Goal: Task Accomplishment & Management: Manage account settings

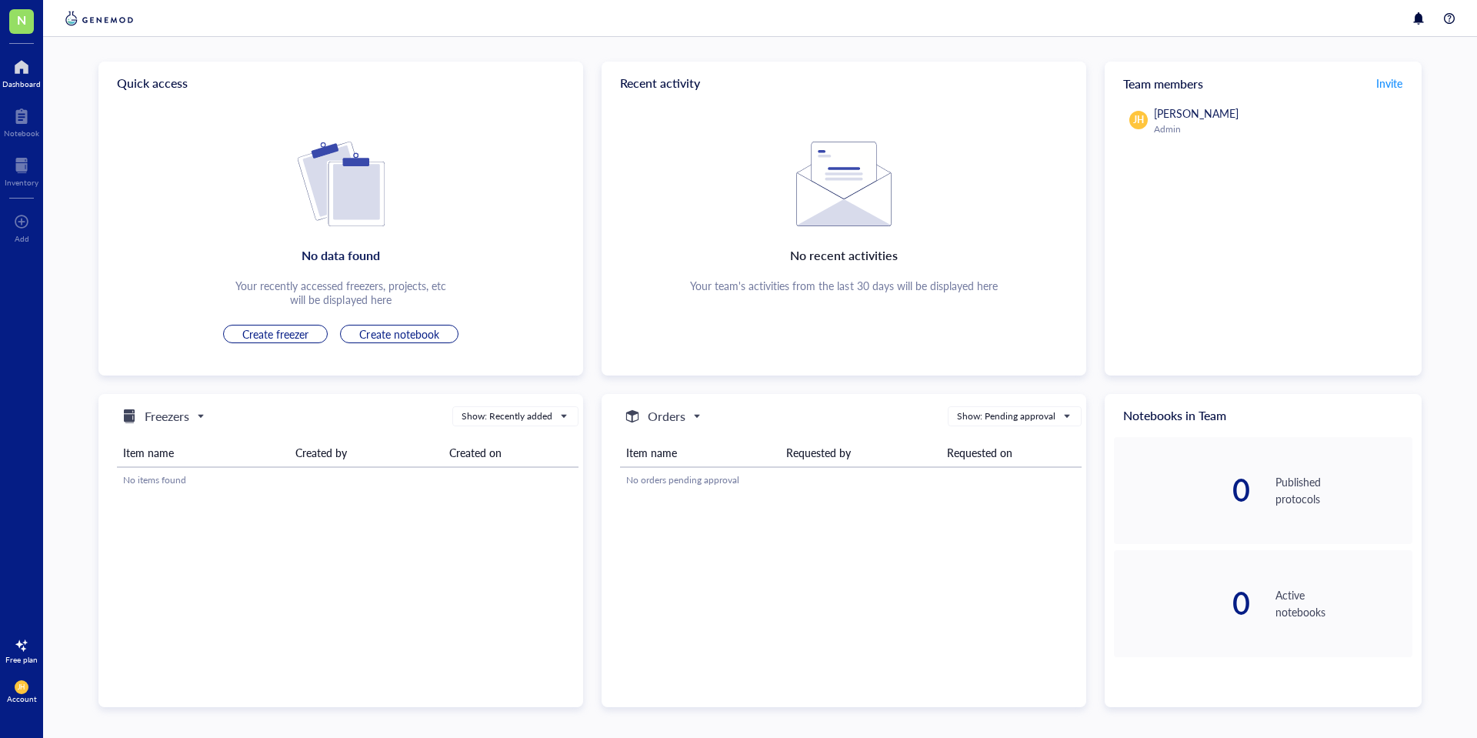
click at [23, 641] on div at bounding box center [21, 645] width 25 height 25
click at [8, 699] on div "Account" at bounding box center [22, 698] width 30 height 9
click at [97, 636] on link "Account settings" at bounding box center [108, 635] width 101 height 28
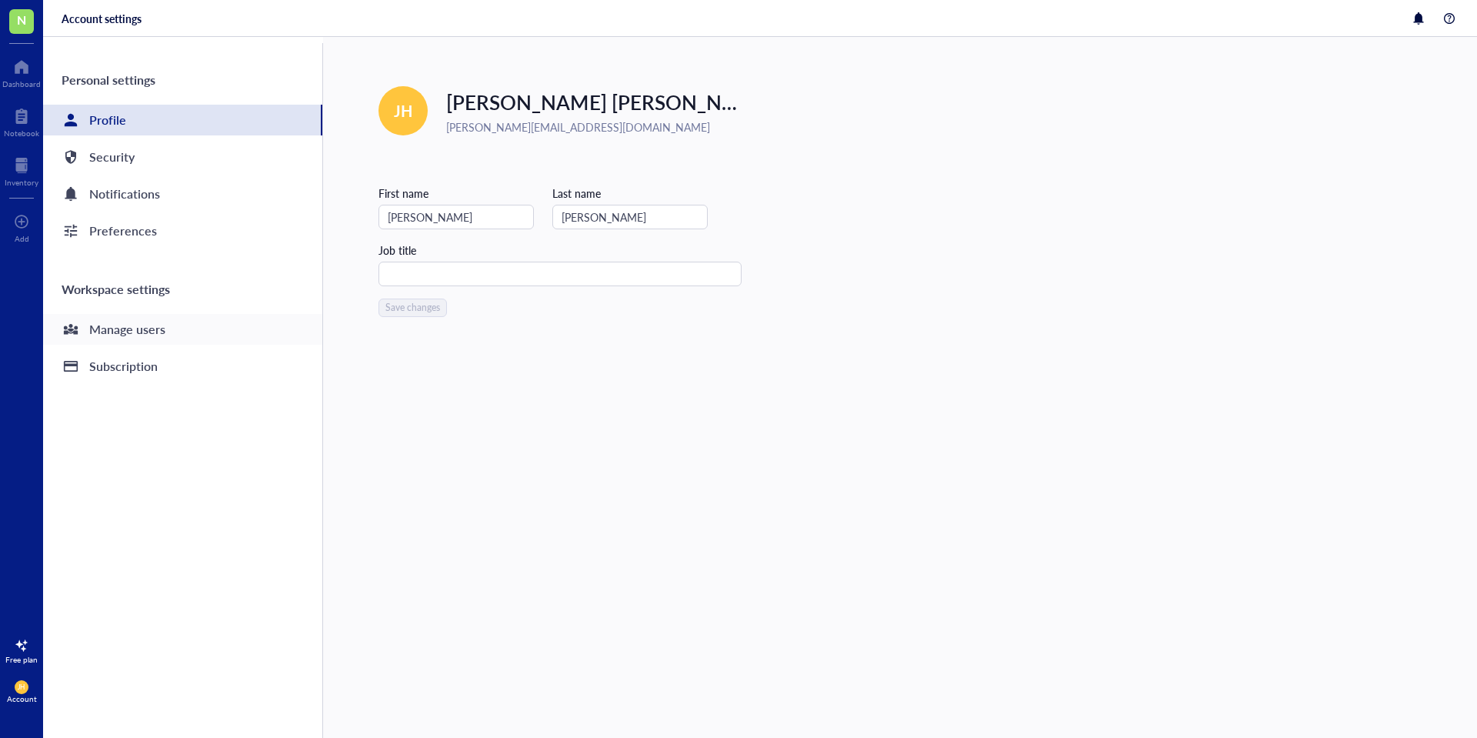
click at [212, 327] on div "Manage users" at bounding box center [182, 329] width 279 height 31
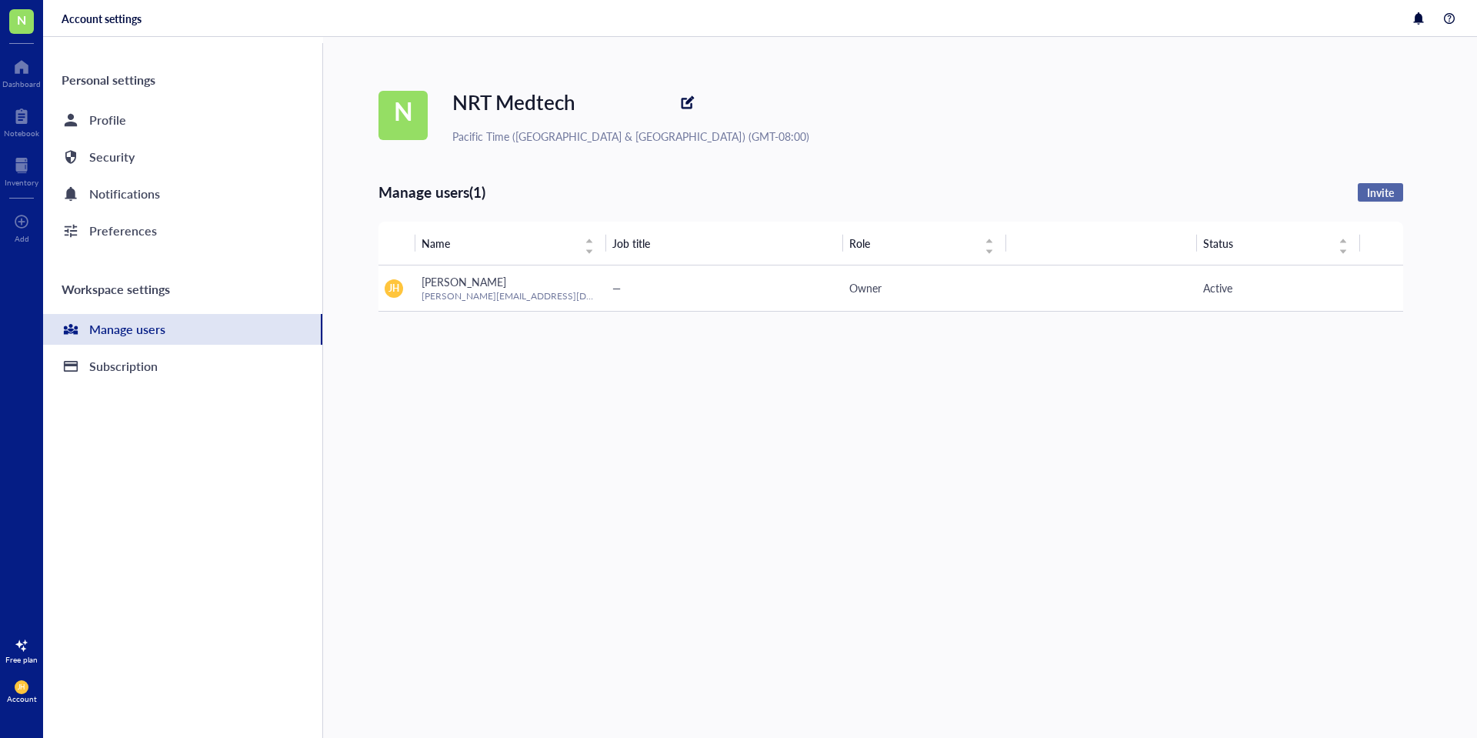
click at [1384, 190] on span "Invite" at bounding box center [1380, 192] width 27 height 14
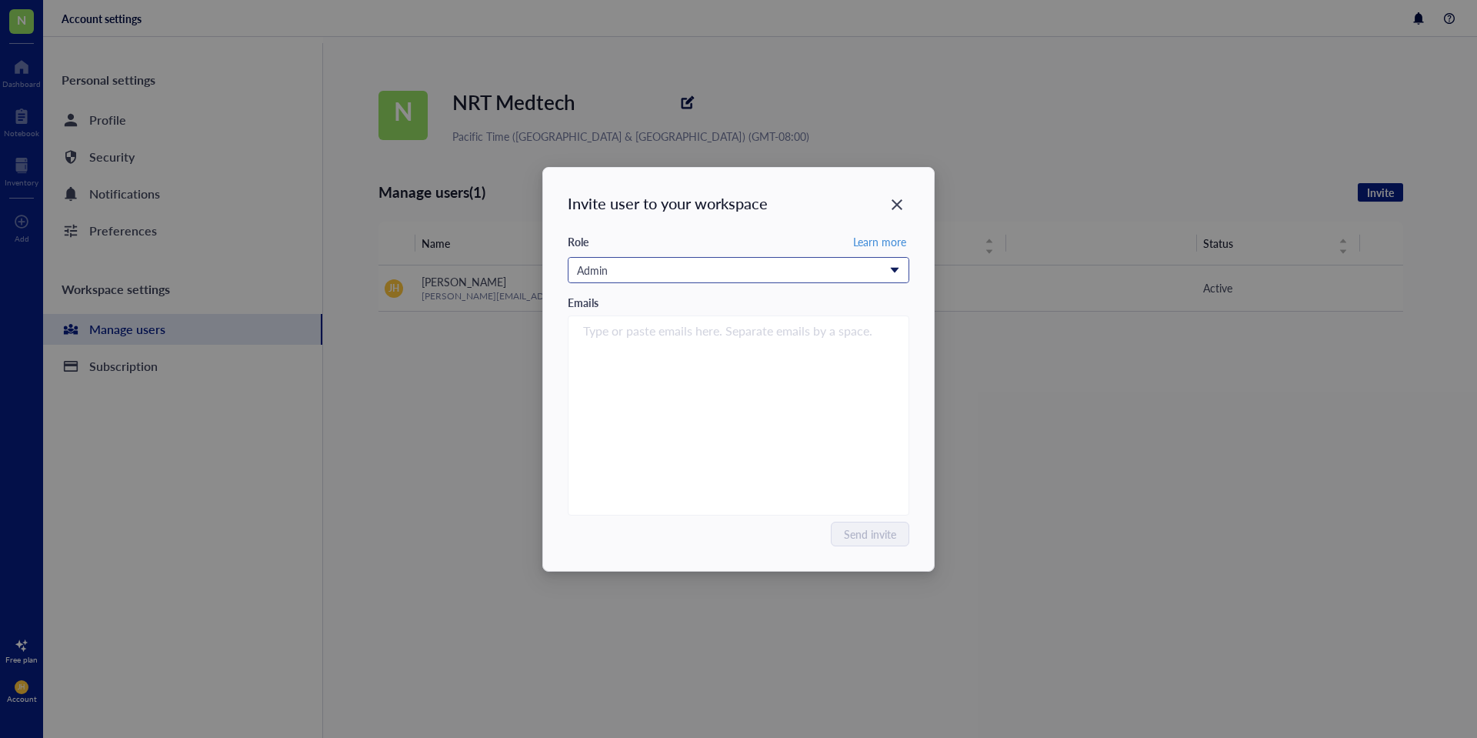
click at [903, 276] on div "Admin" at bounding box center [738, 270] width 340 height 25
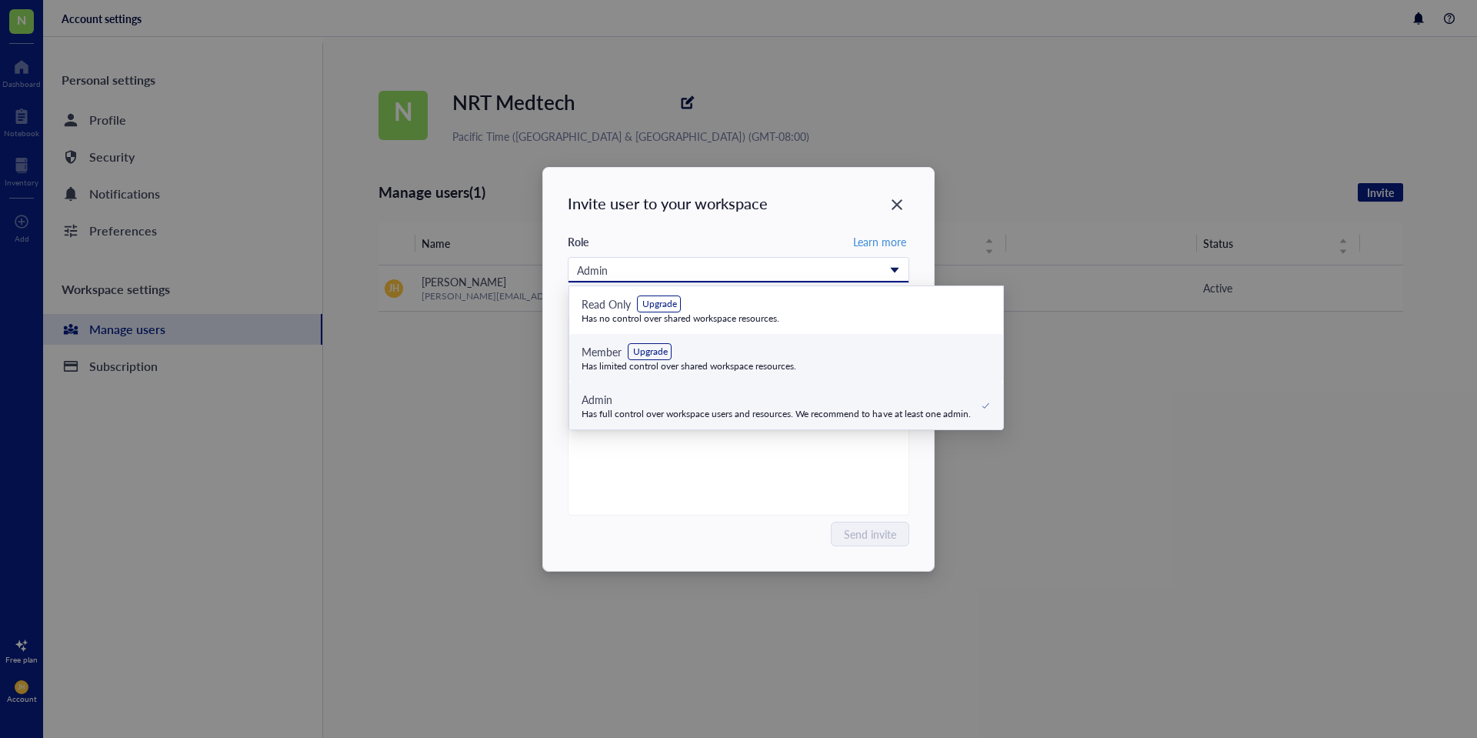
click at [725, 363] on div "Has limited control over shared workspace resources." at bounding box center [688, 366] width 215 height 12
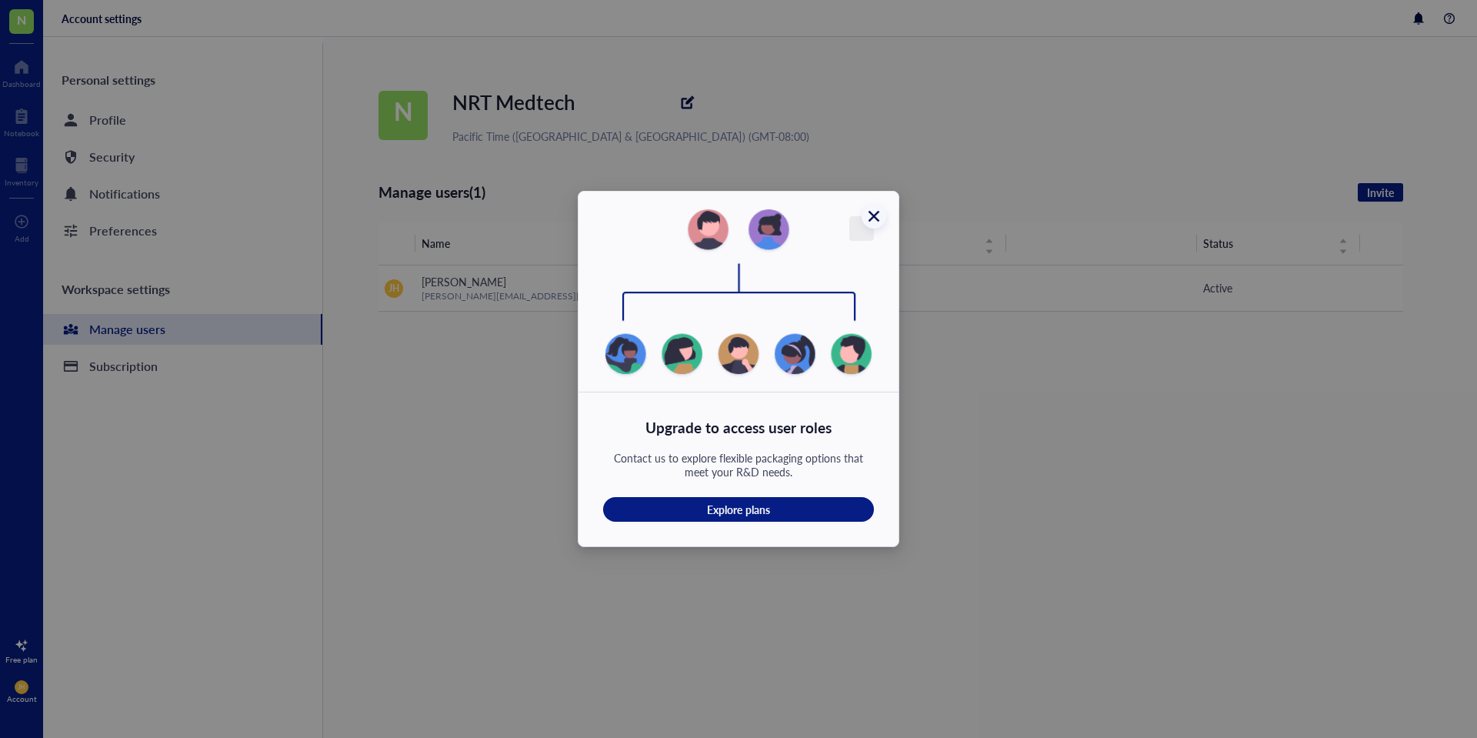
click at [868, 224] on div "Close" at bounding box center [873, 216] width 25 height 25
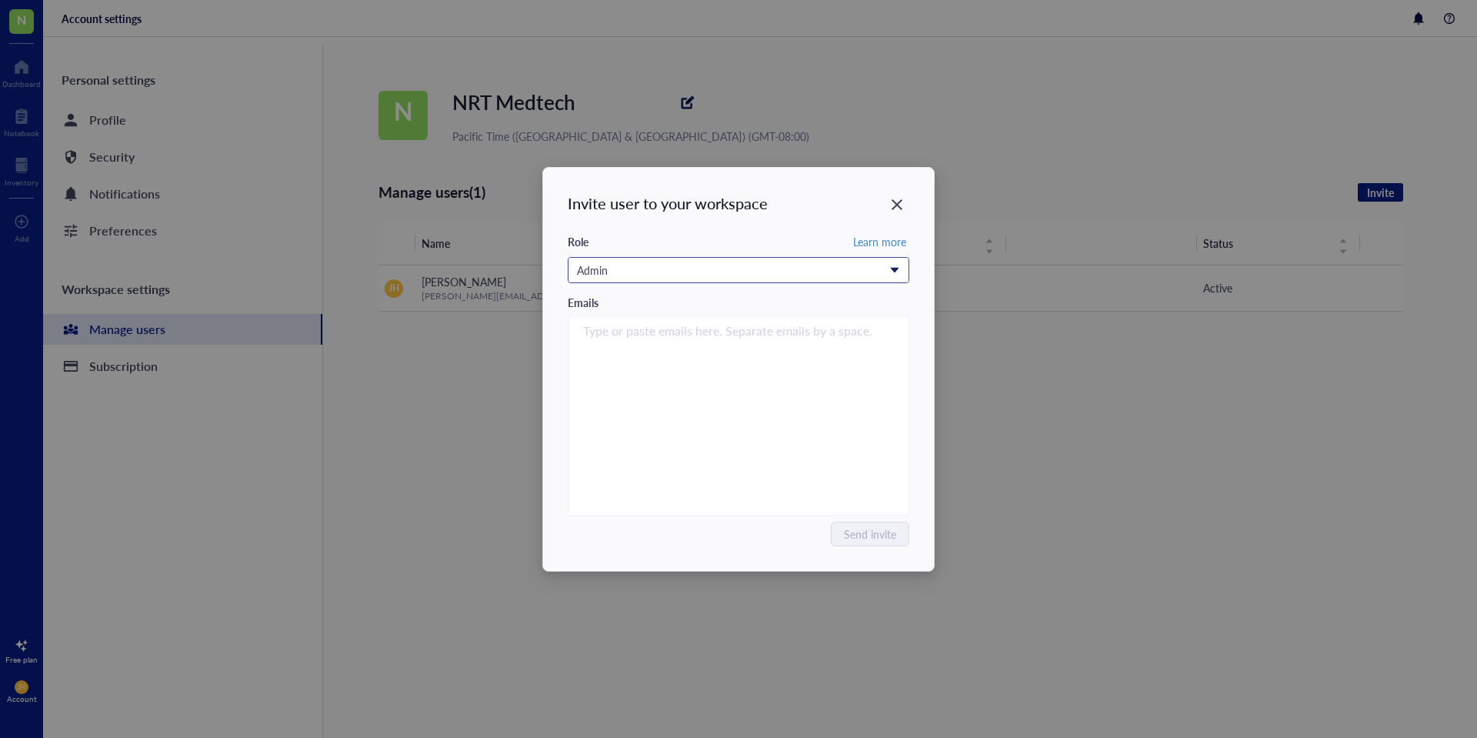
click at [872, 268] on div "Admin" at bounding box center [730, 270] width 306 height 17
click at [701, 540] on div "Send invite" at bounding box center [738, 533] width 341 height 25
click at [684, 385] on div "Type or paste emails here. Separate emails by a space." at bounding box center [739, 415] width 328 height 192
type input "[PERSON_NAME][EMAIL_ADDRESS][PERSON_NAME][DOMAIN_NAME]"
click at [722, 416] on div "[PERSON_NAME][EMAIL_ADDRESS][PERSON_NAME][DOMAIN_NAME]" at bounding box center [739, 415] width 328 height 192
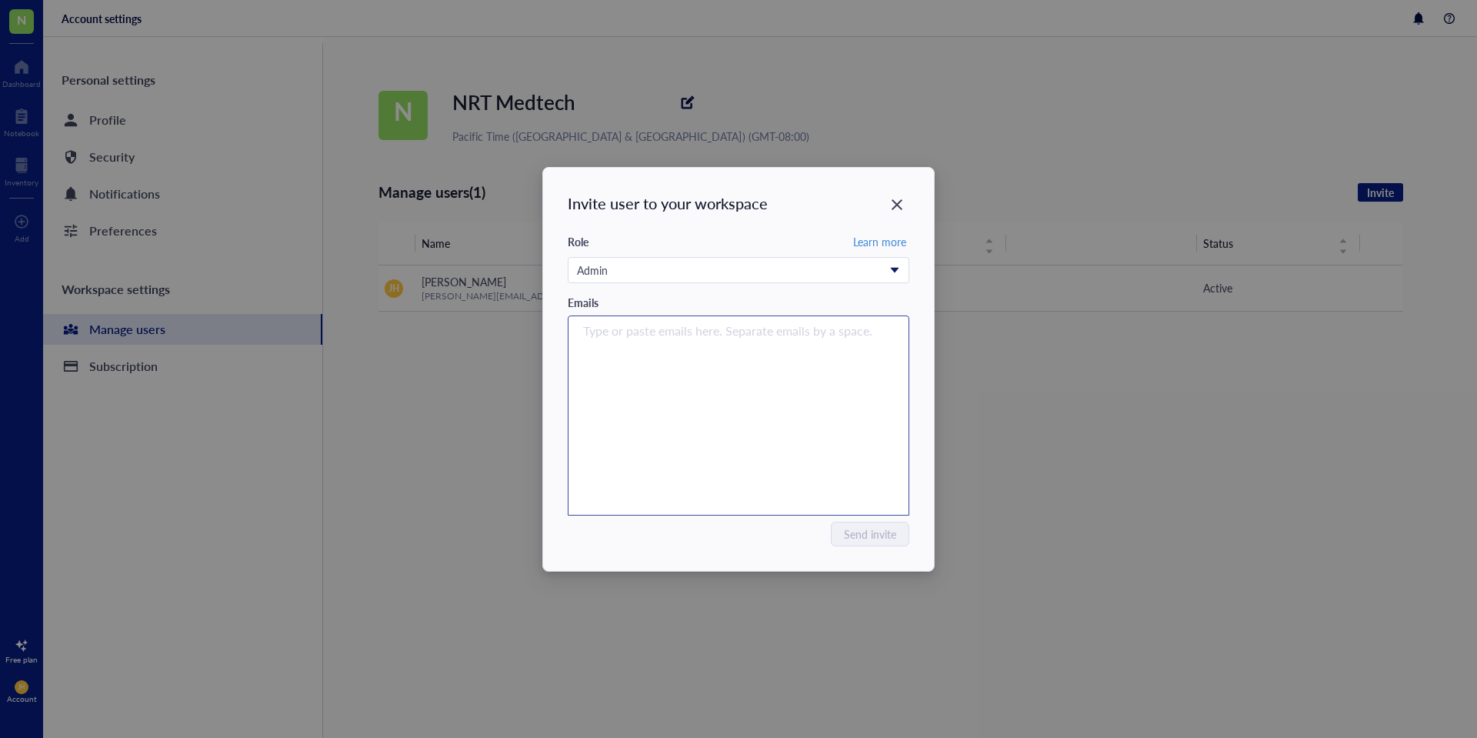
click at [866, 383] on div "Type or paste emails here. Separate emails by a space." at bounding box center [739, 415] width 328 height 192
click at [872, 341] on div "Type or paste emails here. Separate emails by a space." at bounding box center [739, 415] width 328 height 192
type input "[PERSON_NAME][EMAIL_ADDRESS][PERSON_NAME][DOMAIN_NAME]"
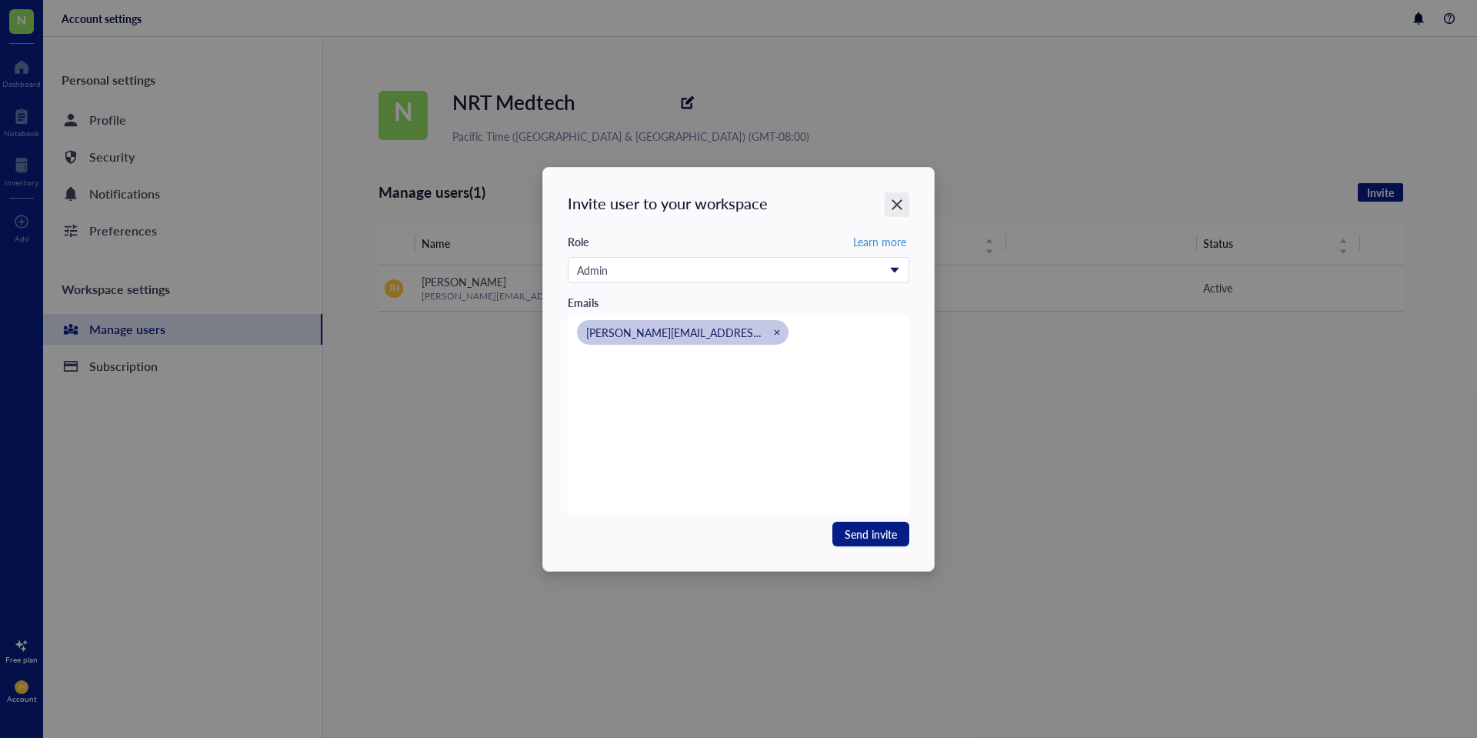
click at [904, 207] on icon "Close" at bounding box center [897, 204] width 15 height 15
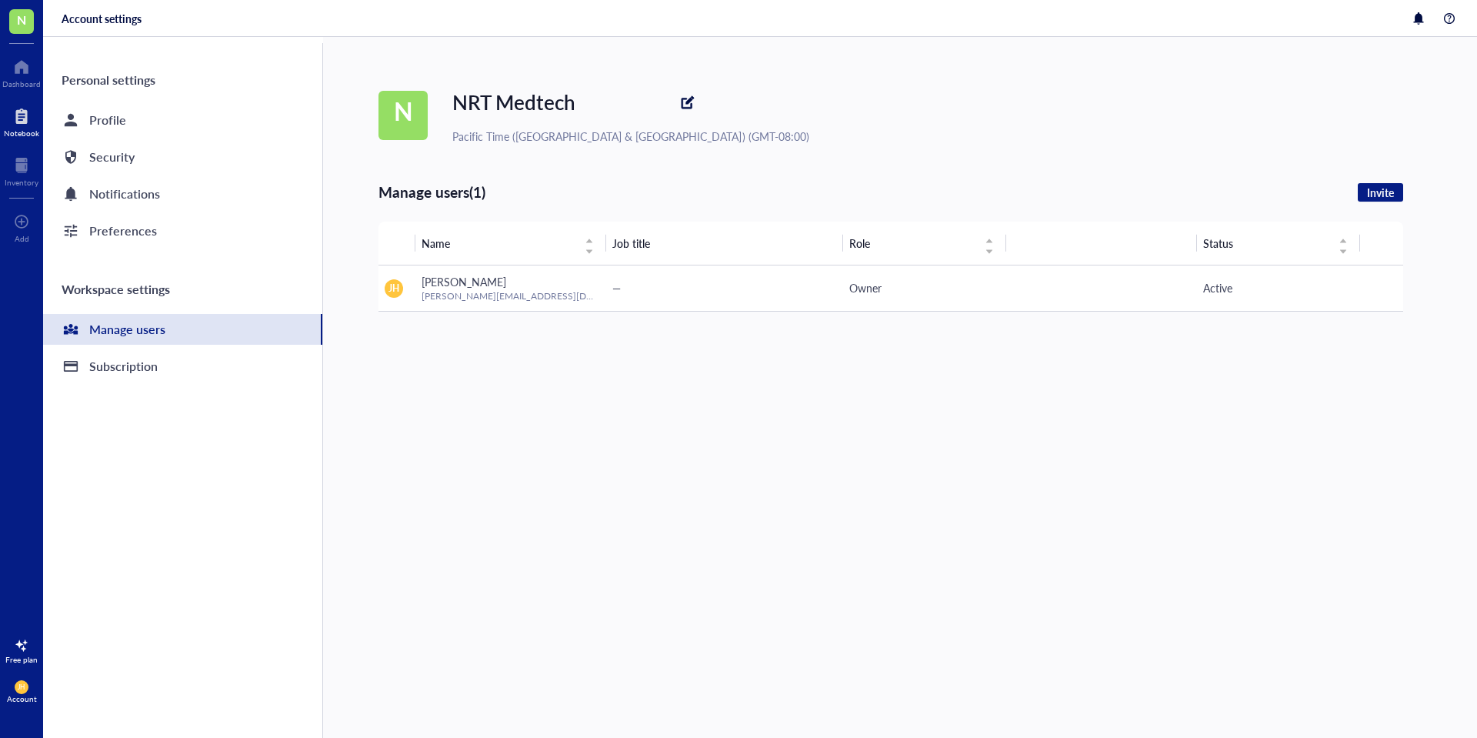
click at [23, 122] on div at bounding box center [21, 116] width 35 height 25
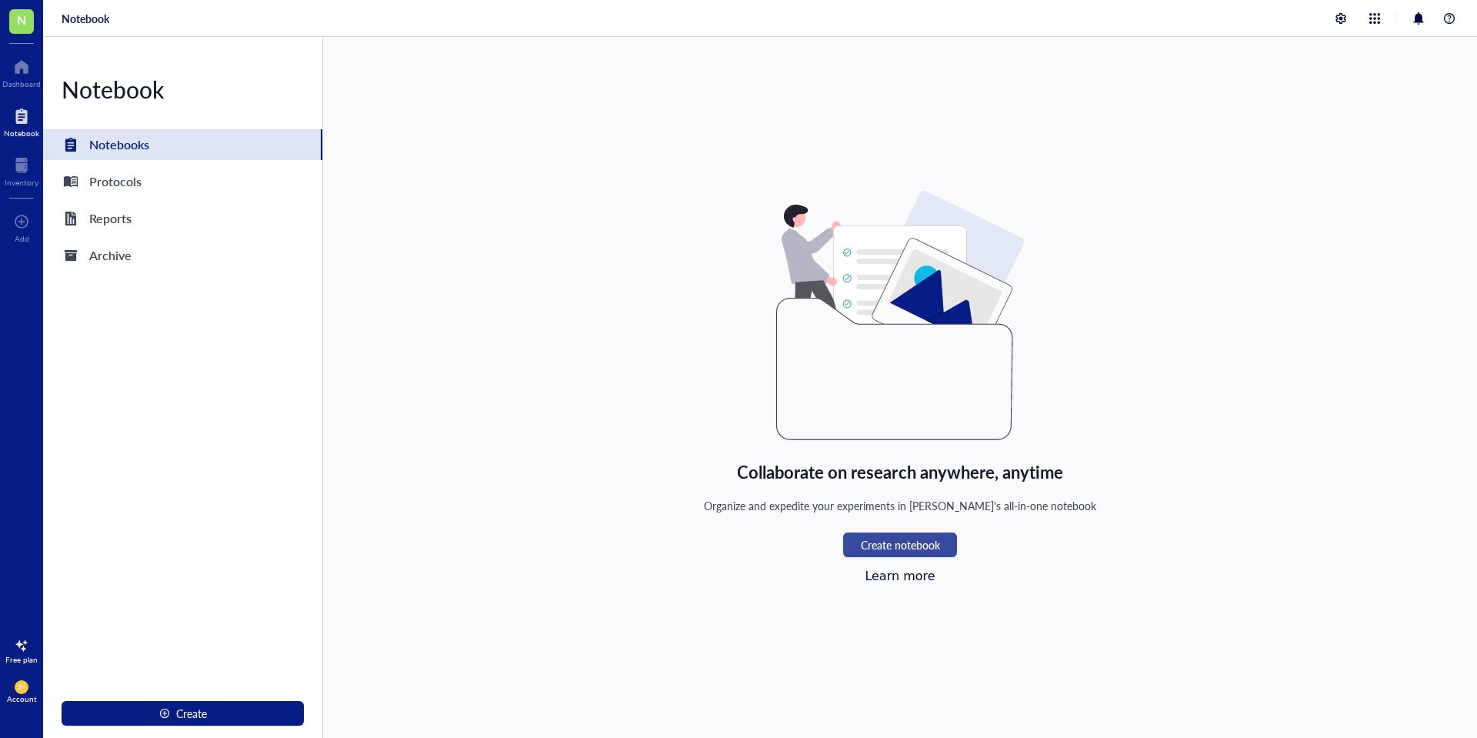
click at [900, 544] on span "Create notebook" at bounding box center [900, 544] width 79 height 12
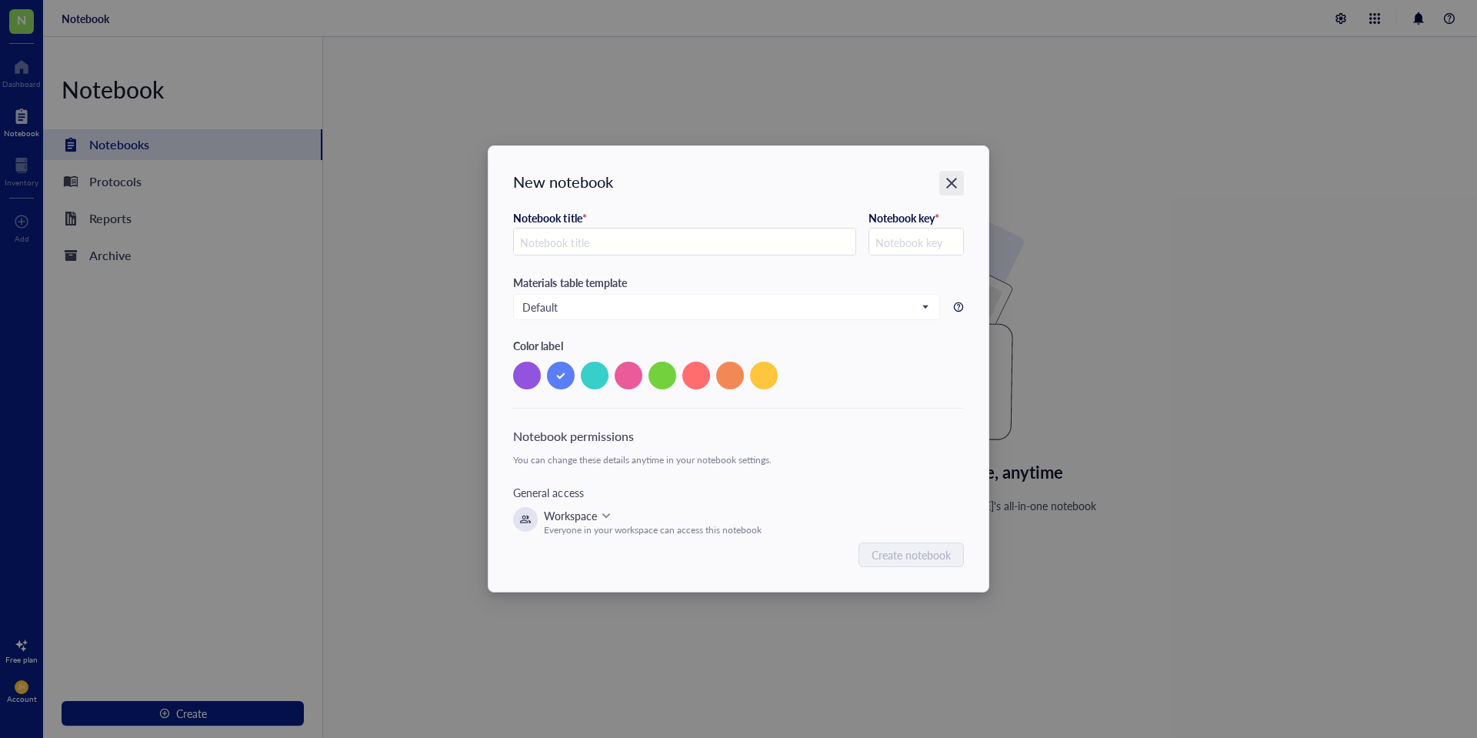
click at [955, 176] on icon "Close" at bounding box center [951, 183] width 15 height 15
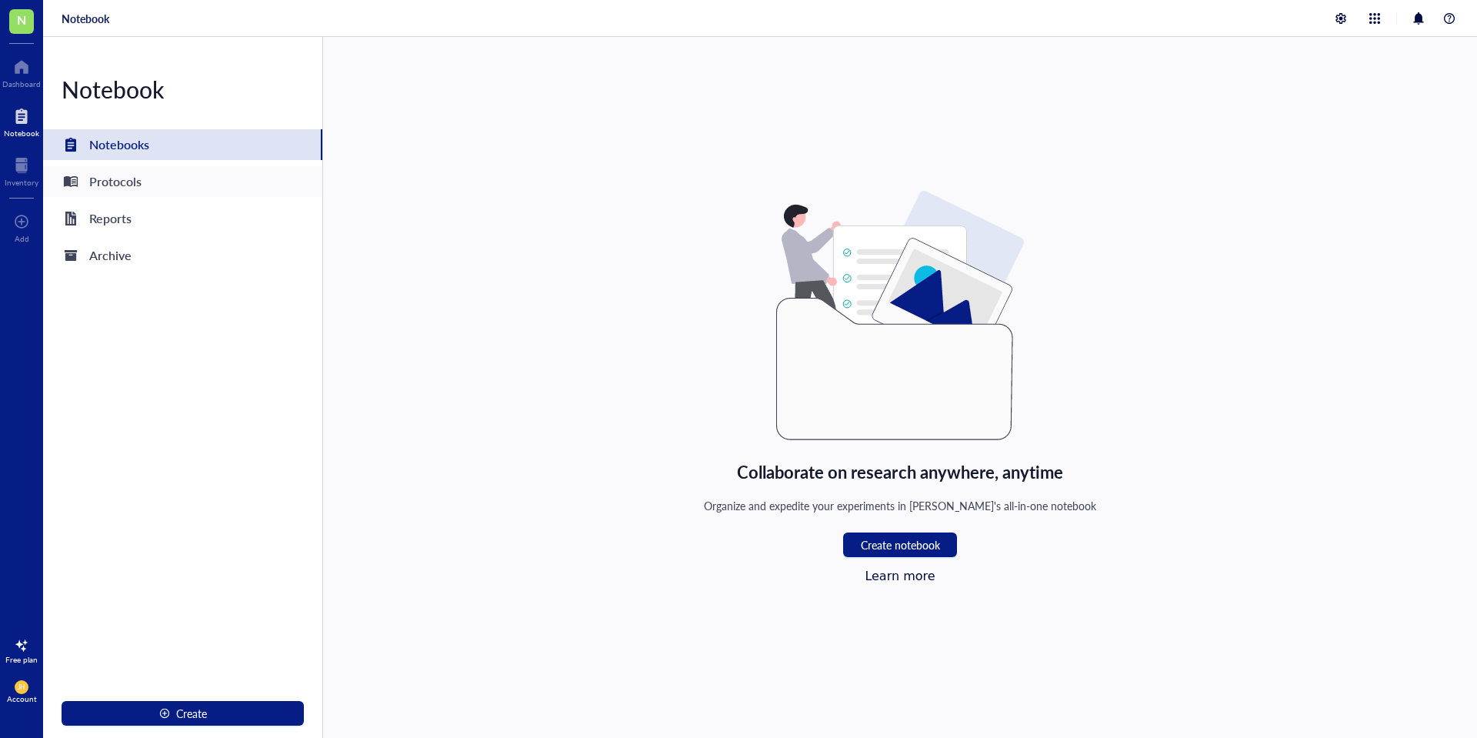
click at [121, 178] on div "Protocols" at bounding box center [115, 182] width 52 height 22
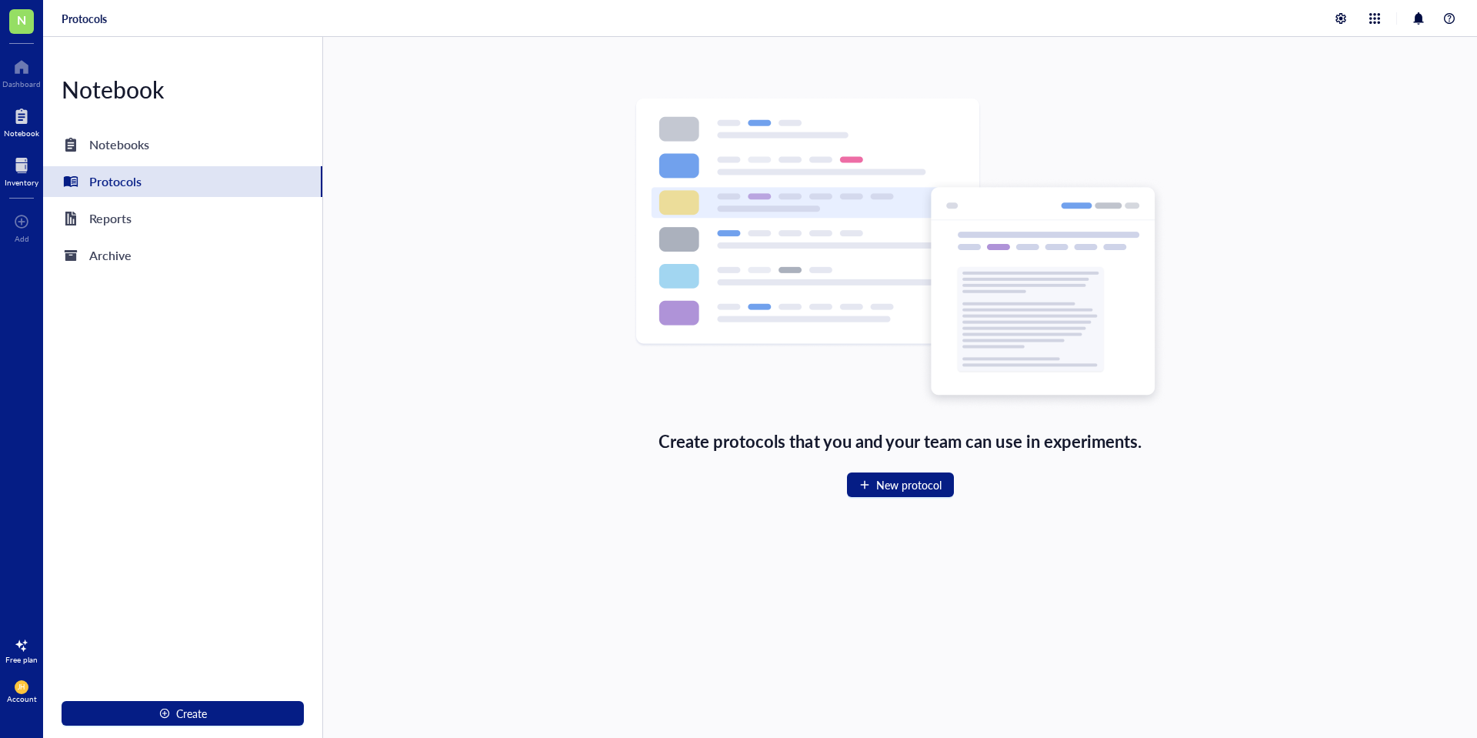
click at [17, 176] on div at bounding box center [22, 165] width 34 height 25
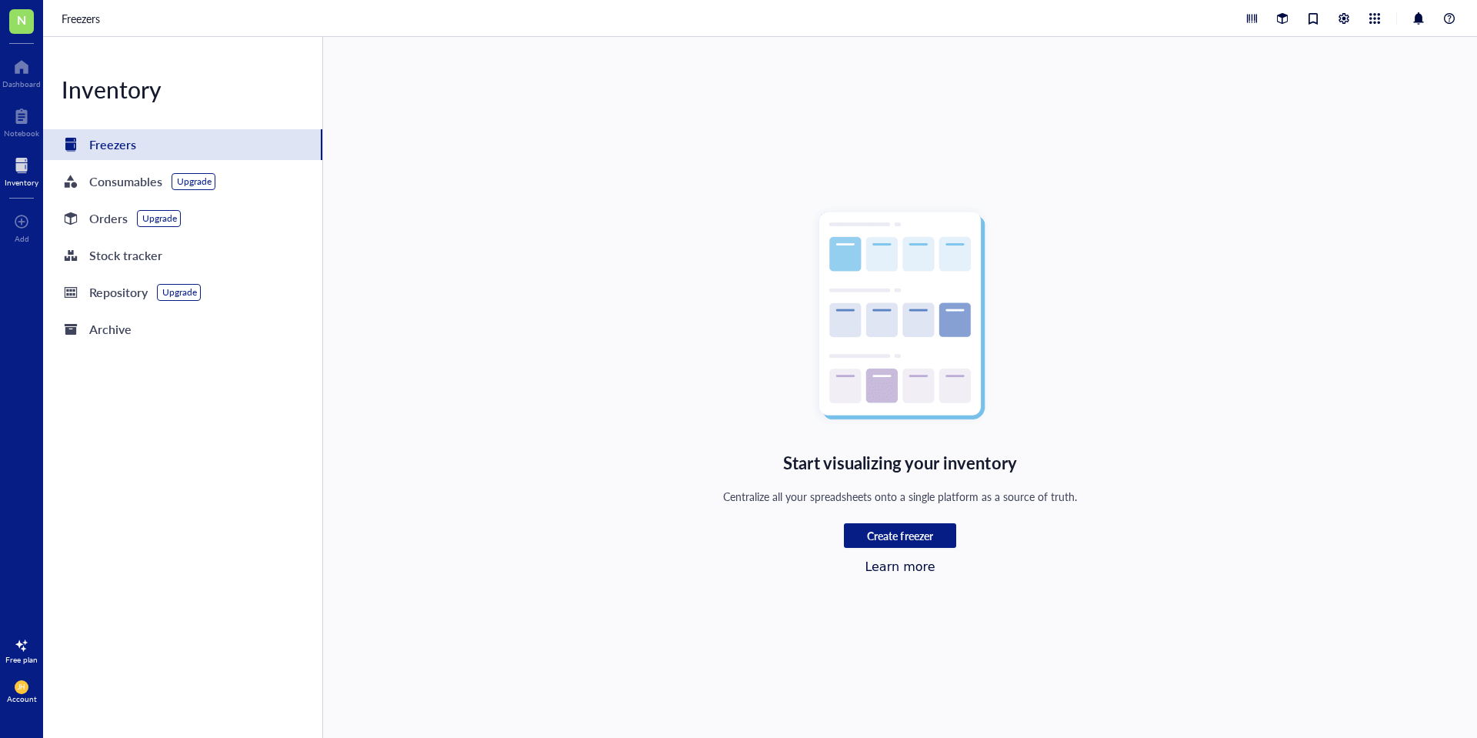
click at [17, 176] on div at bounding box center [22, 165] width 34 height 25
